Goal: Navigation & Orientation: Find specific page/section

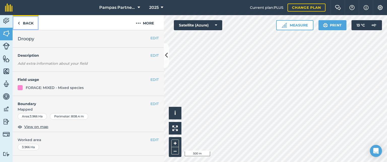
click at [28, 22] on link "Back" at bounding box center [26, 22] width 26 height 15
